Goal: Complete application form

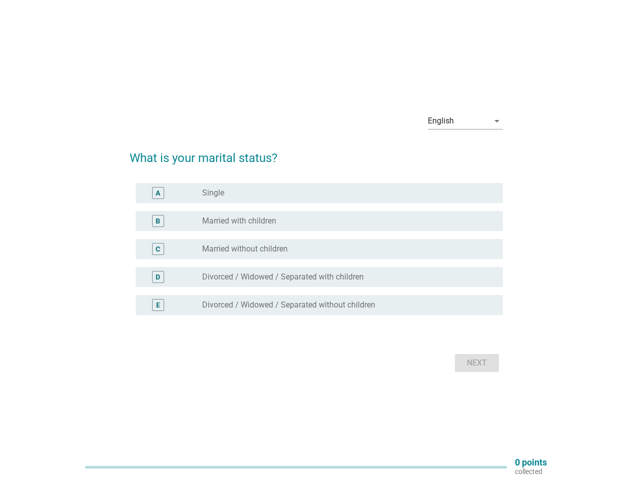
click at [316, 240] on div "C radio_button_unchecked Married without children" at bounding box center [319, 249] width 367 height 20
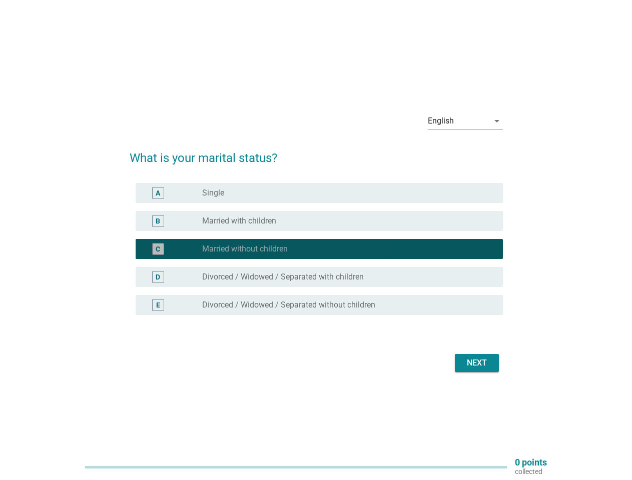
click at [465, 121] on div "English" at bounding box center [458, 121] width 61 height 16
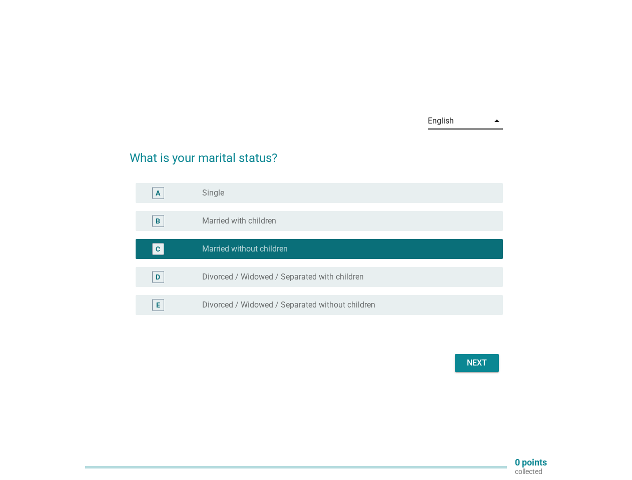
click at [316, 255] on div "C radio_button_checked Married without children" at bounding box center [319, 249] width 367 height 20
click at [316, 249] on div "radio_button_checked Married without children" at bounding box center [344, 249] width 285 height 10
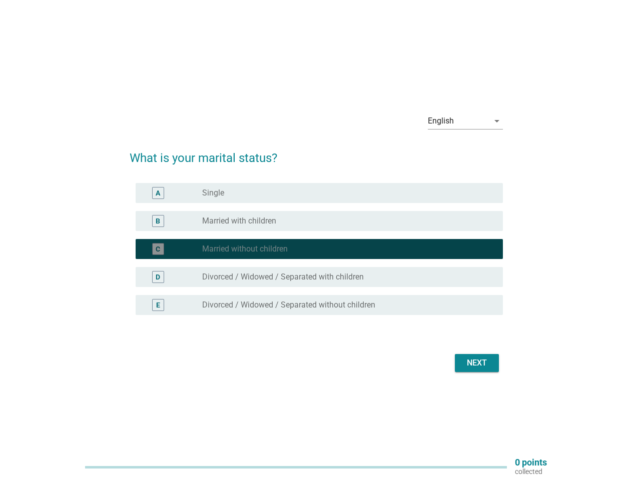
click at [319, 193] on div "radio_button_unchecked Single" at bounding box center [344, 193] width 285 height 10
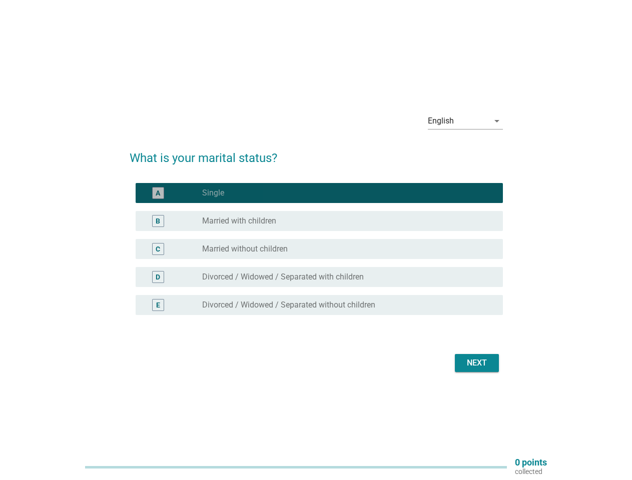
click at [213, 193] on label "Single" at bounding box center [213, 193] width 22 height 10
click at [319, 221] on div "radio_button_unchecked Married with children" at bounding box center [344, 221] width 285 height 10
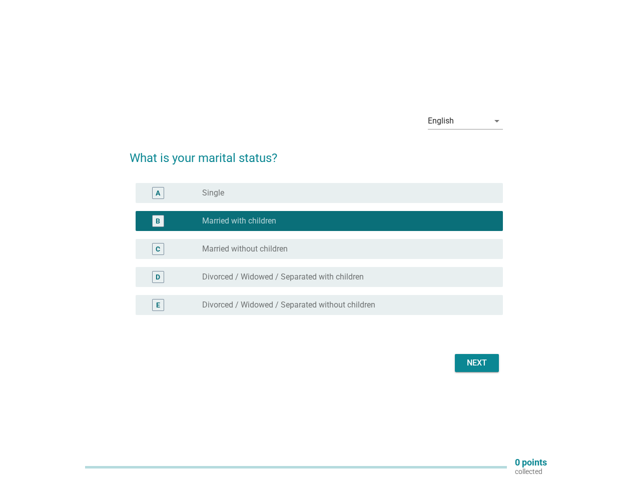
click at [239, 221] on label "Married with children" at bounding box center [239, 221] width 74 height 10
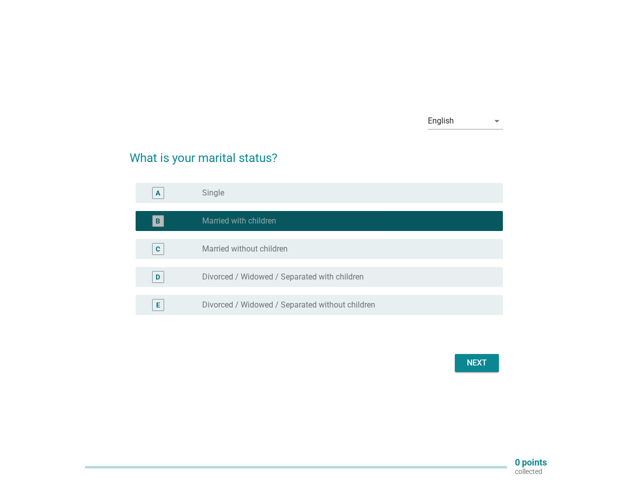
click at [319, 249] on div "radio_button_unchecked Married without children" at bounding box center [344, 249] width 285 height 10
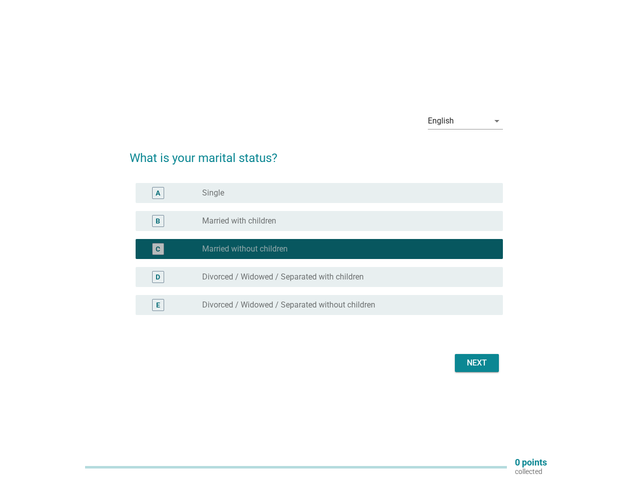
click at [245, 249] on label "Married without children" at bounding box center [245, 249] width 86 height 10
